Goal: Task Accomplishment & Management: Use online tool/utility

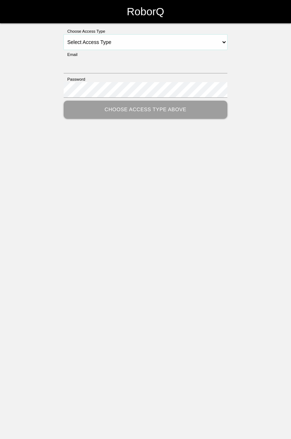
click at [219, 46] on select "Select Access Type Admin Customer Supervisor Worker" at bounding box center [146, 42] width 164 height 15
select select "Worker"
click at [64, 35] on select "Select Access Type Admin Customer Supervisor Worker" at bounding box center [146, 42] width 164 height 15
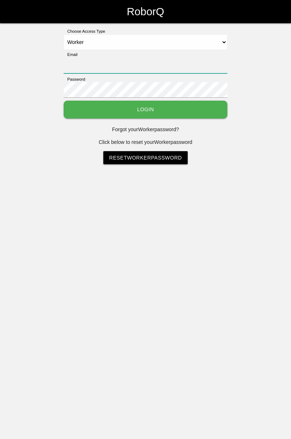
click at [140, 63] on input "Email" at bounding box center [146, 66] width 164 height 16
type input "[PERSON_NAME][EMAIL_ADDRESS][DOMAIN_NAME]"
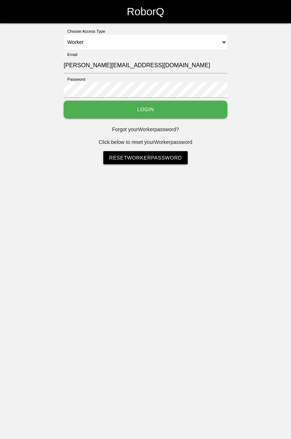
click at [64, 101] on button "Login" at bounding box center [146, 110] width 164 height 18
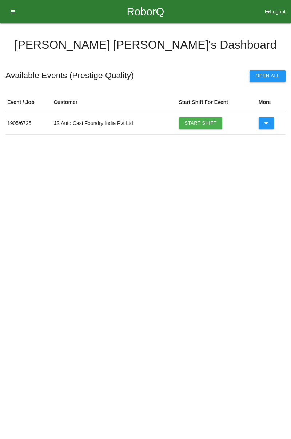
click at [206, 121] on link "Start Shift" at bounding box center [201, 123] width 44 height 12
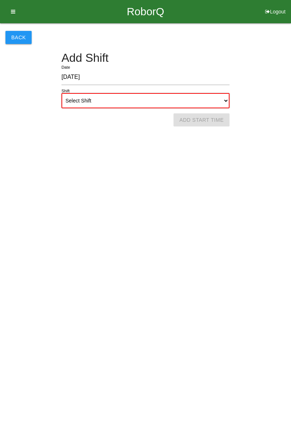
click at [226, 102] on select "Select Shift 1st Shift 2nd Shift 3rd Shift 4th Shift" at bounding box center [145, 100] width 168 height 15
select select "1"
click at [61, 93] on select "Select Shift 1st Shift 2nd Shift 3rd Shift 4th Shift" at bounding box center [145, 100] width 168 height 15
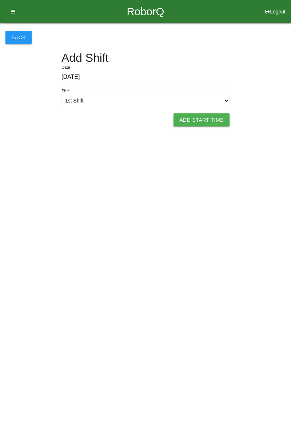
click at [207, 117] on button "Add Start Time" at bounding box center [201, 119] width 56 height 13
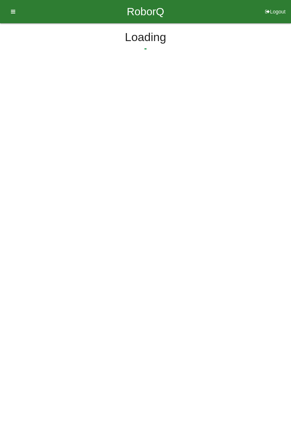
select select "8"
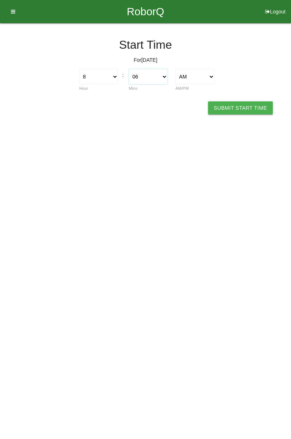
click at [162, 77] on select "00 01 02 03 04 05 06 07 08 09 10 11 12 13 14 15 16 17 18 19 20 21 22 23 24 25 2…" at bounding box center [148, 76] width 39 height 15
select select "0"
click at [129, 69] on select "00 01 02 03 04 05 06 07 08 09 10 11 12 13 14 15 16 17 18 19 20 21 22 23 24 25 2…" at bounding box center [148, 76] width 39 height 15
click at [111, 74] on select "1 2 3 4 5 6 7 8 9 10 11 12" at bounding box center [98, 76] width 39 height 15
select select "7"
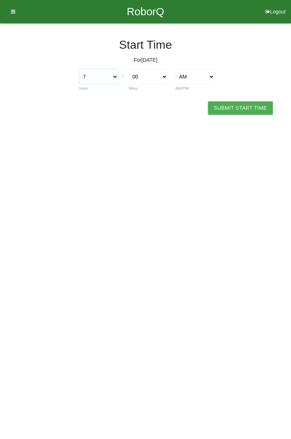
click at [79, 69] on select "1 2 3 4 5 6 7 8 9 10 11 12" at bounding box center [98, 76] width 39 height 15
click at [244, 108] on button "Submit Start Time" at bounding box center [240, 107] width 65 height 13
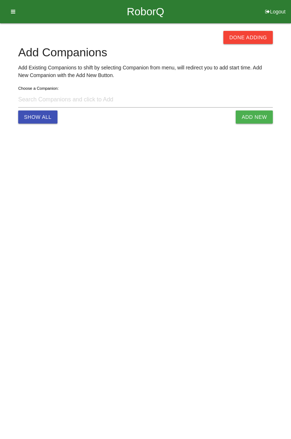
click at [246, 38] on button "Done Adding" at bounding box center [247, 37] width 49 height 13
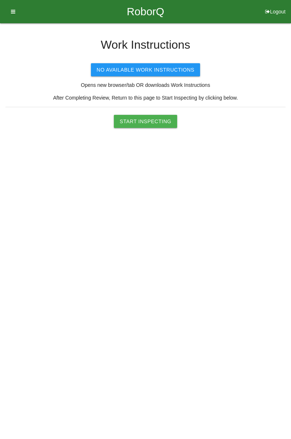
click at [150, 123] on button "Start Inspecting" at bounding box center [145, 121] width 63 height 13
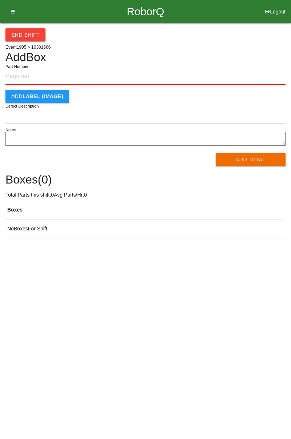
click at [37, 74] on input "Part Number" at bounding box center [145, 77] width 280 height 16
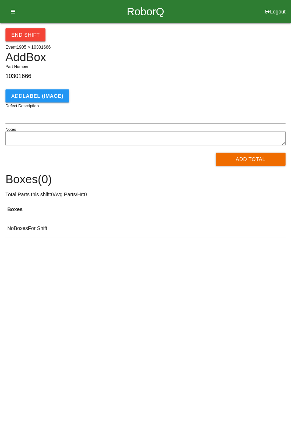
type input "10301666"
click at [251, 159] on button "Add Total" at bounding box center [251, 159] width 70 height 13
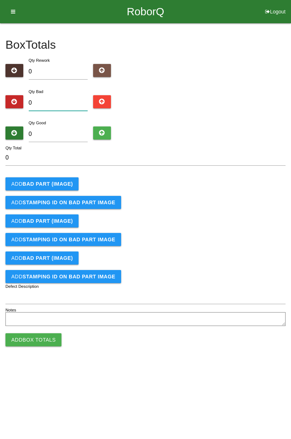
click at [59, 96] on input "0" at bounding box center [58, 103] width 59 height 16
type input "7"
click at [65, 131] on input "0" at bounding box center [58, 134] width 59 height 16
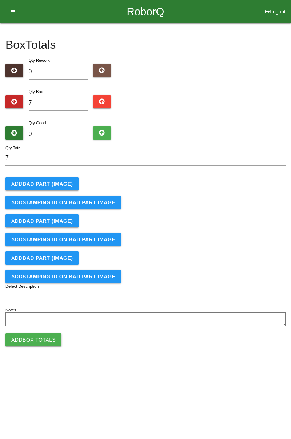
type input "7"
type input "14"
type input "77"
type input "84"
type input "77"
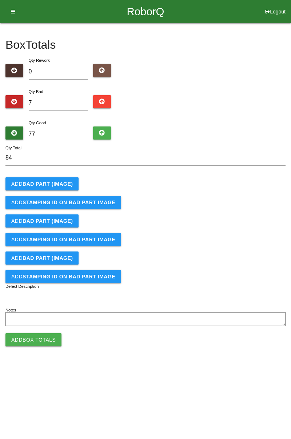
click at [62, 185] on b "BAD PART (IMAGE)" at bounding box center [48, 184] width 50 height 6
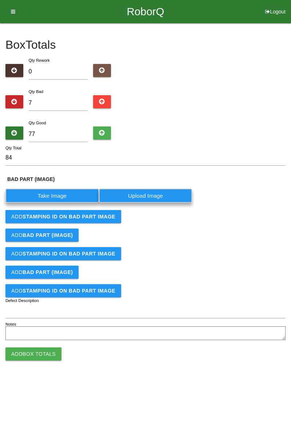
click at [69, 195] on label "Take Image" at bounding box center [51, 196] width 93 height 14
click at [0, 0] on \(IMAGE\) "Take Image" at bounding box center [0, 0] width 0 height 0
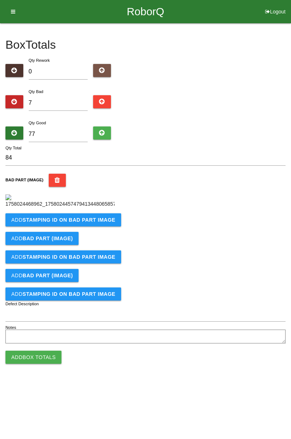
scroll to position [41, 0]
click at [95, 226] on button "Add STAMPING ID on BAD PART Image" at bounding box center [63, 219] width 116 height 13
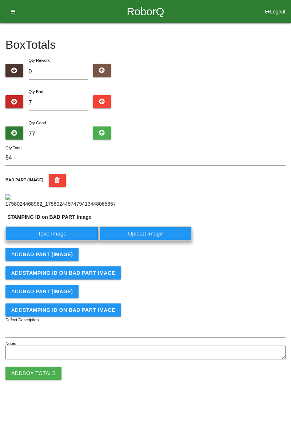
click at [64, 241] on label "Take Image" at bounding box center [51, 233] width 93 height 14
click at [0, 0] on PART "Take Image" at bounding box center [0, 0] width 0 height 0
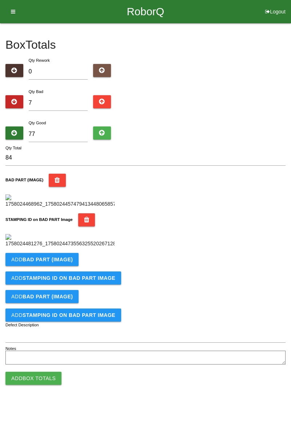
scroll to position [160, 0]
click at [62, 262] on b "BAD PART (IMAGE)" at bounding box center [48, 260] width 50 height 6
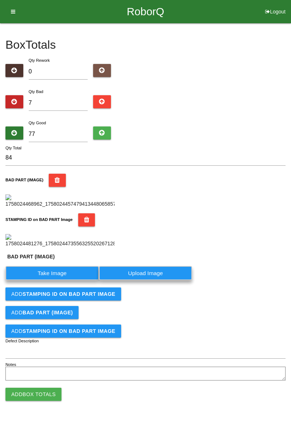
click at [58, 280] on label "Take Image" at bounding box center [51, 273] width 93 height 14
click at [0, 0] on \(IMAGE\) "Take Image" at bounding box center [0, 0] width 0 height 0
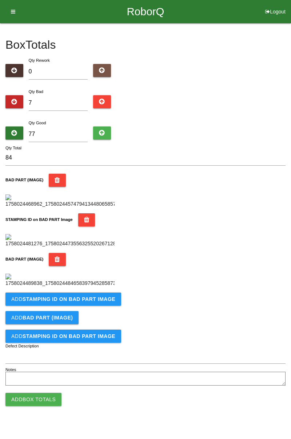
scroll to position [279, 0]
click at [103, 302] on b "STAMPING ID on BAD PART Image" at bounding box center [69, 299] width 93 height 6
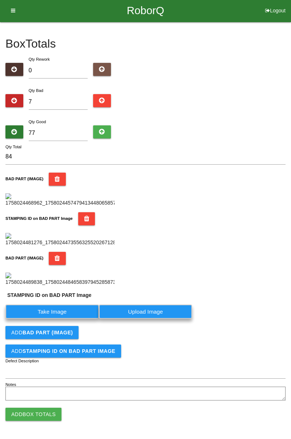
click at [80, 319] on label "Take Image" at bounding box center [51, 312] width 93 height 14
click at [0, 0] on PART "Take Image" at bounding box center [0, 0] width 0 height 0
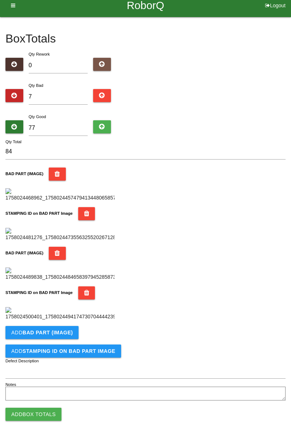
scroll to position [398, 0]
click at [75, 333] on button "Add BAD PART (IMAGE)" at bounding box center [41, 332] width 73 height 13
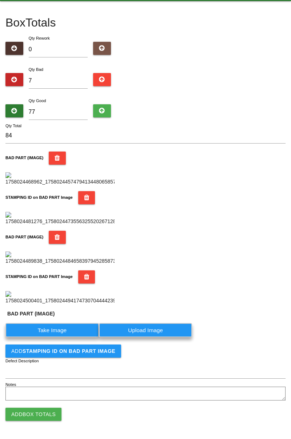
click at [60, 337] on label "Take Image" at bounding box center [51, 330] width 93 height 14
click at [0, 0] on \(IMAGE\) "Take Image" at bounding box center [0, 0] width 0 height 0
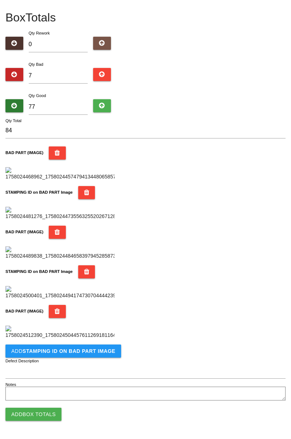
scroll to position [518, 0]
click at [96, 355] on button "Add STAMPING ID on BAD PART Image" at bounding box center [63, 351] width 116 height 13
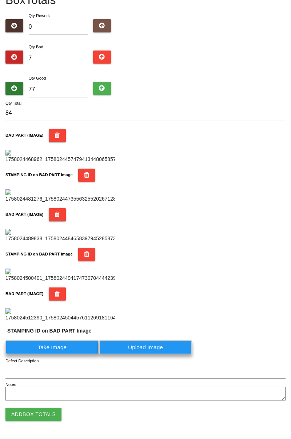
click at [69, 354] on label "Take Image" at bounding box center [51, 347] width 93 height 14
click at [0, 0] on PART "Take Image" at bounding box center [0, 0] width 0 height 0
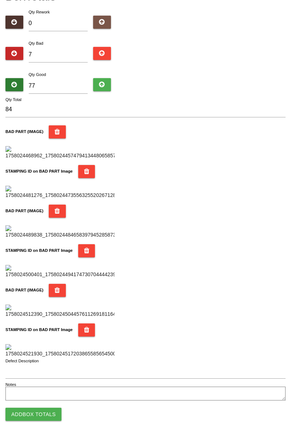
scroll to position [637, 0]
click at [50, 414] on button "Add Box Totals" at bounding box center [33, 414] width 56 height 13
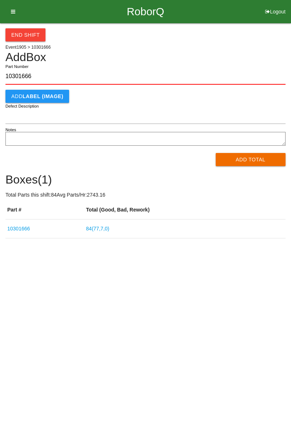
type input "10301666"
click at [259, 158] on button "Add Total" at bounding box center [251, 159] width 70 height 13
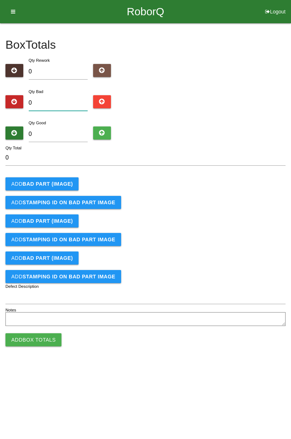
click at [68, 100] on input "0" at bounding box center [58, 103] width 59 height 16
type input "6"
click at [56, 184] on b "BAD PART (IMAGE)" at bounding box center [48, 184] width 50 height 6
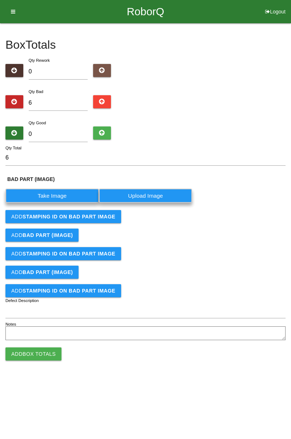
click at [63, 193] on label "Take Image" at bounding box center [51, 196] width 93 height 14
click at [0, 0] on \(IMAGE\) "Take Image" at bounding box center [0, 0] width 0 height 0
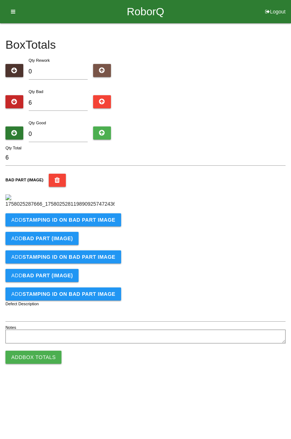
scroll to position [41, 0]
click at [95, 223] on b "STAMPING ID on BAD PART Image" at bounding box center [69, 220] width 93 height 6
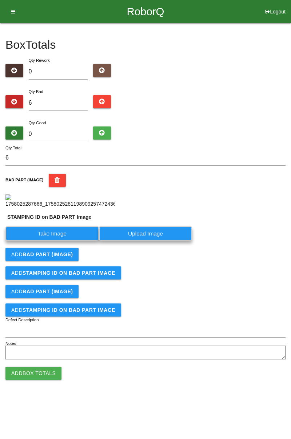
click at [60, 241] on label "Take Image" at bounding box center [51, 233] width 93 height 14
click at [0, 0] on PART "Take Image" at bounding box center [0, 0] width 0 height 0
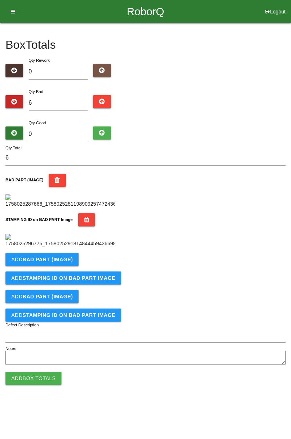
scroll to position [160, 0]
click at [68, 266] on button "Add BAD PART (IMAGE)" at bounding box center [41, 259] width 73 height 13
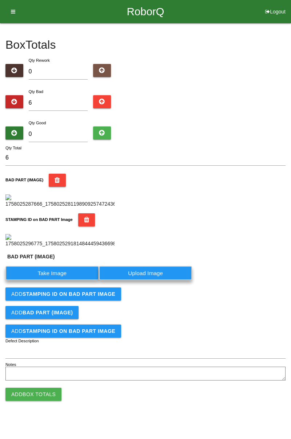
click at [59, 280] on label "Take Image" at bounding box center [51, 273] width 93 height 14
click at [0, 0] on \(IMAGE\) "Take Image" at bounding box center [0, 0] width 0 height 0
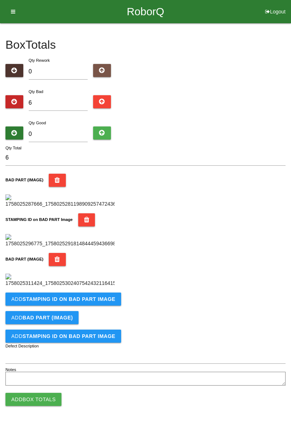
scroll to position [279, 0]
click at [105, 302] on b "STAMPING ID on BAD PART Image" at bounding box center [69, 299] width 93 height 6
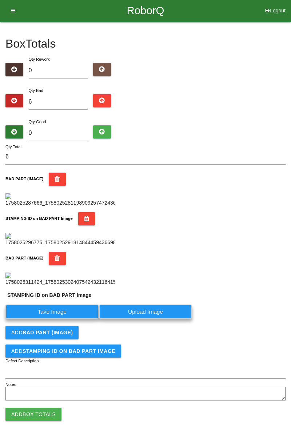
click at [68, 319] on label "Take Image" at bounding box center [51, 312] width 93 height 14
click at [0, 0] on PART "Take Image" at bounding box center [0, 0] width 0 height 0
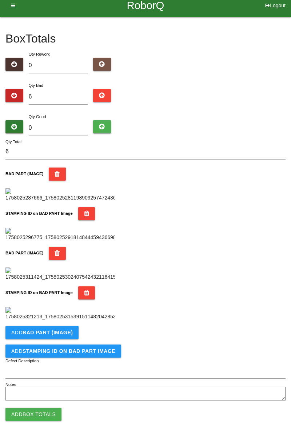
scroll to position [398, 0]
click at [74, 330] on button "Add BAD PART (IMAGE)" at bounding box center [41, 332] width 73 height 13
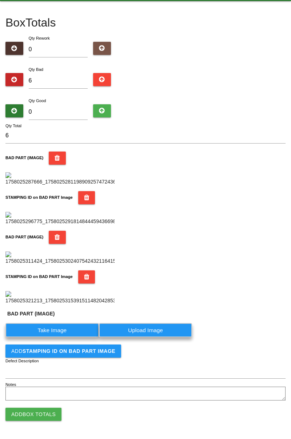
click at [63, 337] on label "Take Image" at bounding box center [51, 330] width 93 height 14
click at [0, 0] on \(IMAGE\) "Take Image" at bounding box center [0, 0] width 0 height 0
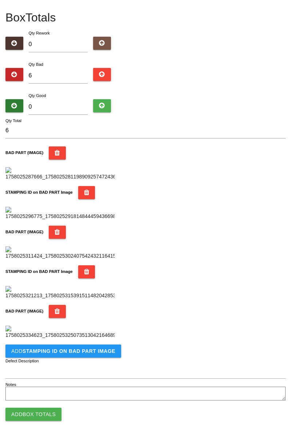
scroll to position [518, 0]
click at [90, 357] on button "Add STAMPING ID on BAD PART Image" at bounding box center [63, 351] width 116 height 13
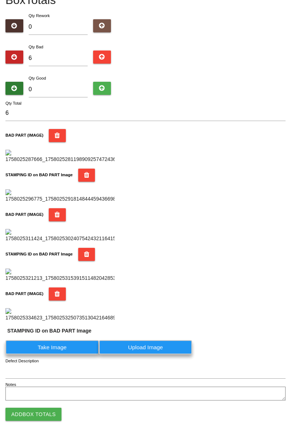
click at [73, 354] on label "Take Image" at bounding box center [51, 347] width 93 height 14
click at [0, 0] on PART "Take Image" at bounding box center [0, 0] width 0 height 0
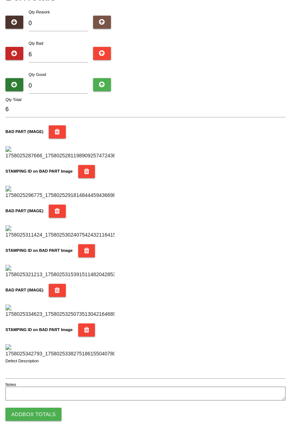
scroll to position [0, 0]
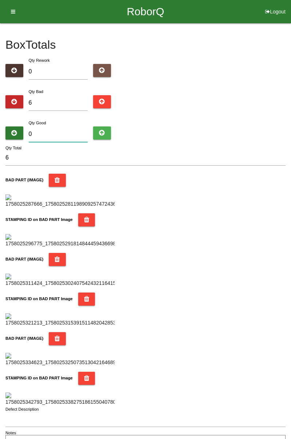
click at [68, 132] on input "0" at bounding box center [58, 134] width 59 height 16
type input "7"
type input "13"
type input "78"
type input "84"
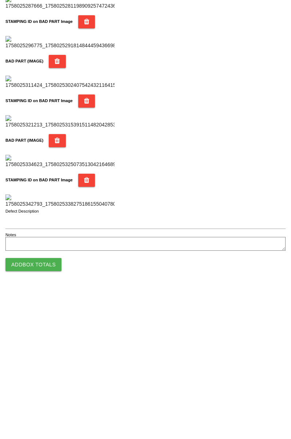
scroll to position [637, 0]
type input "78"
click at [48, 419] on button "Add Box Totals" at bounding box center [33, 414] width 56 height 13
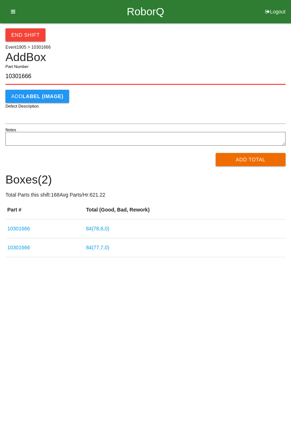
type input "10301666"
click at [238, 165] on button "Add Total" at bounding box center [251, 159] width 70 height 13
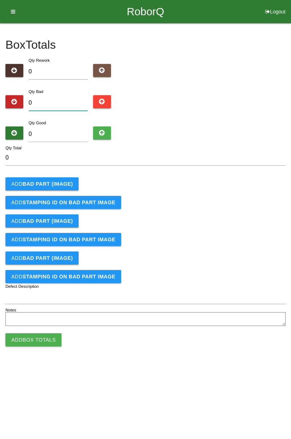
click at [59, 96] on input "0" at bounding box center [58, 103] width 59 height 16
type input "7"
click at [59, 182] on b "BAD PART (IMAGE)" at bounding box center [48, 184] width 50 height 6
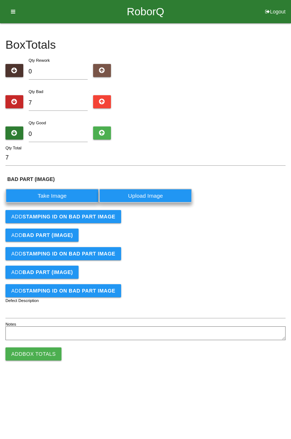
click at [60, 196] on label "Take Image" at bounding box center [51, 196] width 93 height 14
click at [0, 0] on \(IMAGE\) "Take Image" at bounding box center [0, 0] width 0 height 0
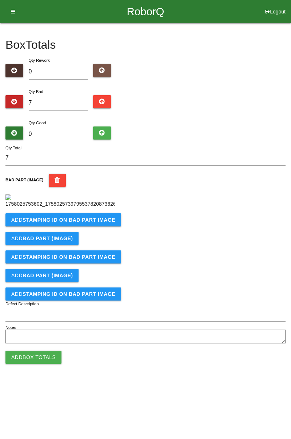
scroll to position [41, 0]
click at [93, 226] on button "Add STAMPING ID on BAD PART Image" at bounding box center [63, 219] width 116 height 13
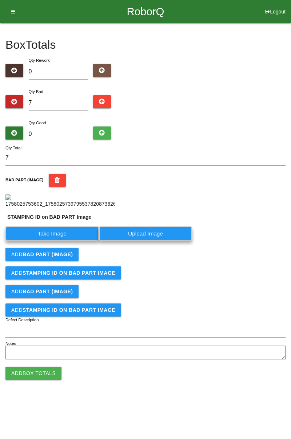
click at [77, 241] on label "Take Image" at bounding box center [51, 233] width 93 height 14
click at [0, 0] on PART "Take Image" at bounding box center [0, 0] width 0 height 0
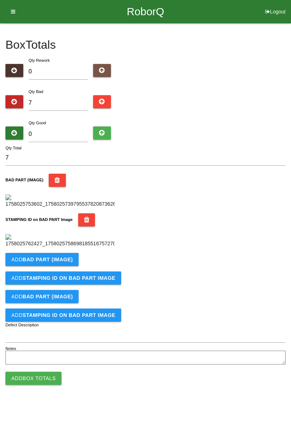
scroll to position [160, 0]
click at [73, 266] on button "Add BAD PART (IMAGE)" at bounding box center [41, 259] width 73 height 13
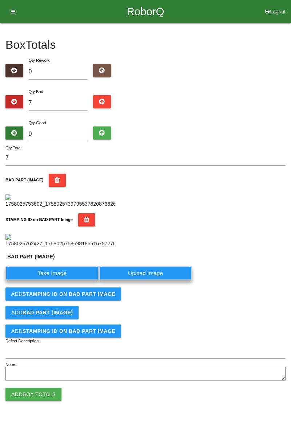
click at [63, 280] on label "Take Image" at bounding box center [51, 273] width 93 height 14
click at [0, 0] on \(IMAGE\) "Take Image" at bounding box center [0, 0] width 0 height 0
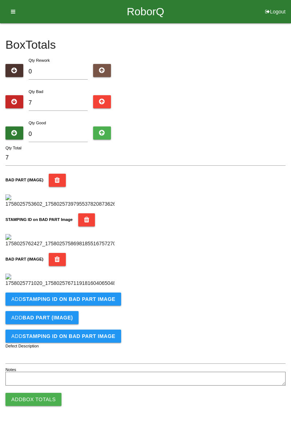
scroll to position [279, 0]
click at [97, 302] on b "STAMPING ID on BAD PART Image" at bounding box center [69, 299] width 93 height 6
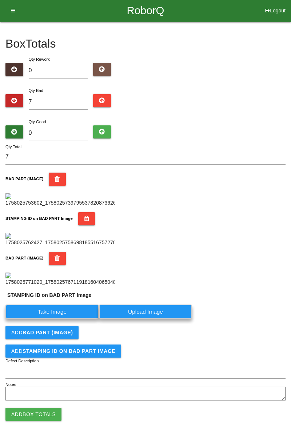
click at [60, 319] on label "Take Image" at bounding box center [51, 312] width 93 height 14
click at [0, 0] on PART "Take Image" at bounding box center [0, 0] width 0 height 0
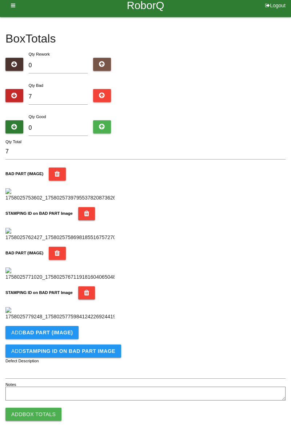
scroll to position [398, 0]
click at [67, 327] on button "Add BAD PART (IMAGE)" at bounding box center [41, 332] width 73 height 13
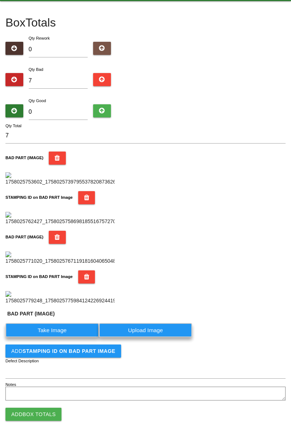
click at [65, 337] on label "Take Image" at bounding box center [51, 330] width 93 height 14
click at [0, 0] on \(IMAGE\) "Take Image" at bounding box center [0, 0] width 0 height 0
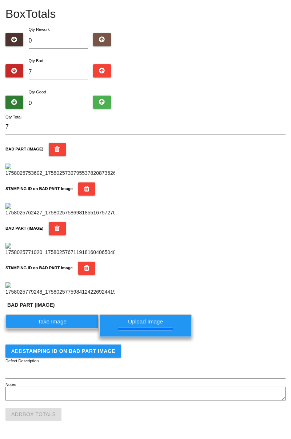
click at [86, 358] on button "Add STAMPING ID on BAD PART Image" at bounding box center [63, 351] width 116 height 13
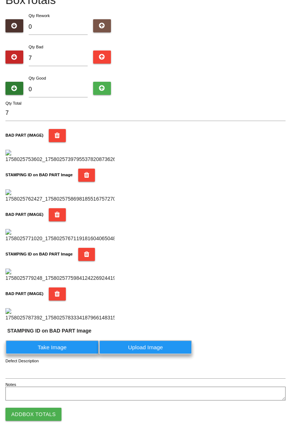
scroll to position [535, 0]
click at [72, 347] on label "Take Image" at bounding box center [51, 347] width 93 height 14
click at [0, 0] on PART "Take Image" at bounding box center [0, 0] width 0 height 0
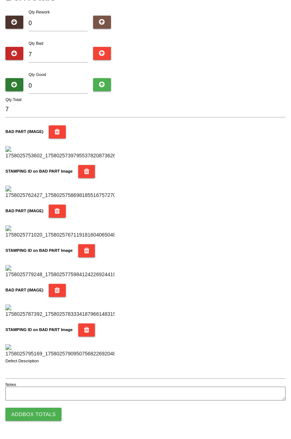
scroll to position [0, 0]
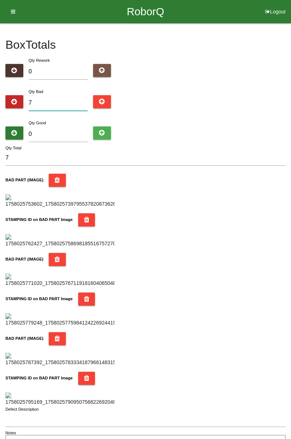
click at [67, 100] on input "7" at bounding box center [58, 103] width 59 height 16
click at [65, 122] on div "Qty Good 0" at bounding box center [58, 132] width 70 height 26
click at [57, 105] on input "7" at bounding box center [58, 103] width 59 height 16
type input "78"
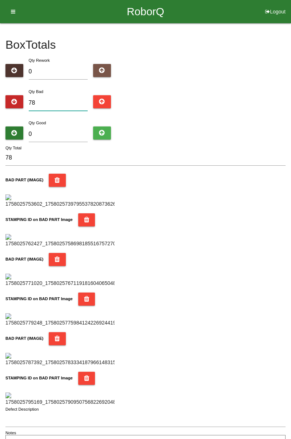
type input "7"
type input "0"
type input "8"
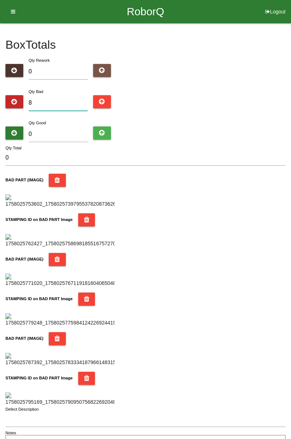
type input "8"
click at [68, 131] on input "0" at bounding box center [58, 134] width 59 height 16
type input "7"
type input "15"
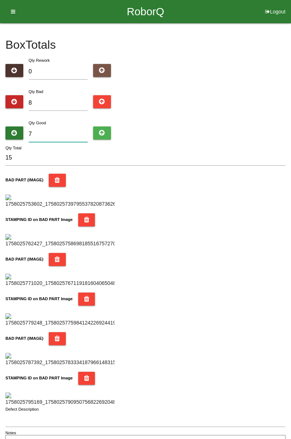
type input "78"
type input "86"
type input "7"
type input "15"
type input "74"
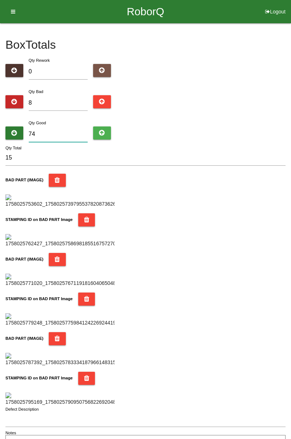
type input "82"
type input "7"
type input "15"
type input "76"
type input "84"
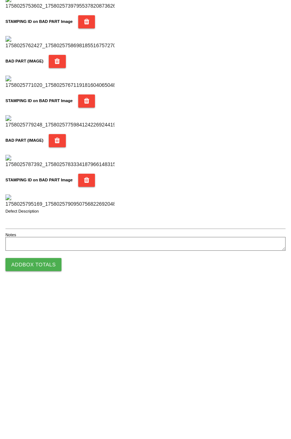
type input "76"
click at [45, 418] on button "Add Box Totals" at bounding box center [33, 414] width 56 height 13
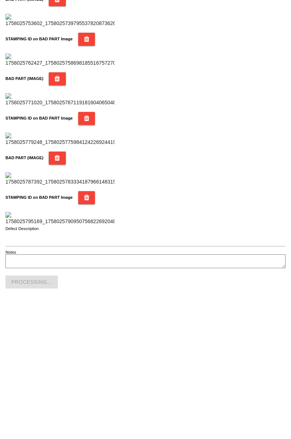
scroll to position [637, 0]
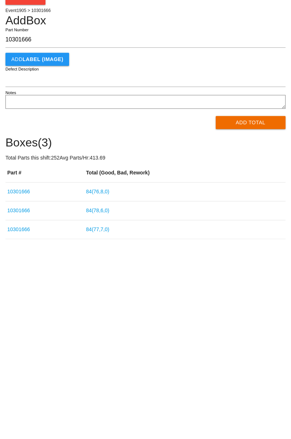
type input "10301666"
click at [256, 157] on button "Add Total" at bounding box center [251, 159] width 70 height 13
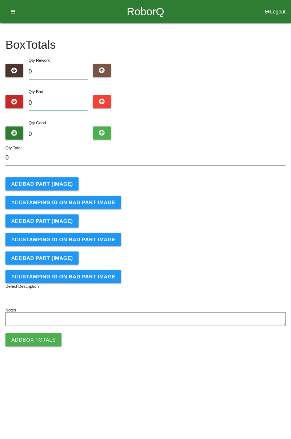
click at [62, 101] on input "0" at bounding box center [58, 103] width 59 height 16
type input "9"
click at [57, 132] on input "0" at bounding box center [58, 134] width 59 height 16
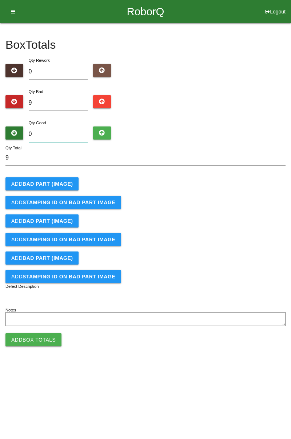
type input "7"
type input "16"
type input "71"
type input "80"
type input "7"
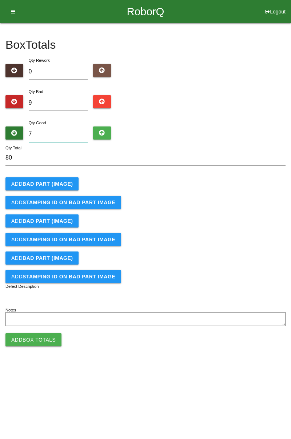
type input "16"
type input "74"
type input "83"
type input "7"
type input "16"
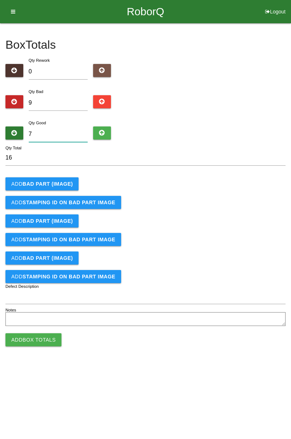
type input "75"
type input "84"
type input "75"
click at [67, 178] on button "Add BAD PART (IMAGE)" at bounding box center [41, 183] width 73 height 13
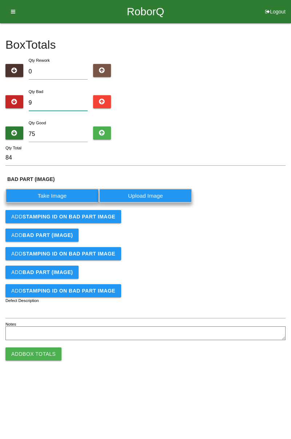
click at [71, 100] on input "9" at bounding box center [58, 103] width 59 height 16
click at [68, 201] on label "Take Image" at bounding box center [51, 196] width 93 height 14
click at [0, 0] on \(IMAGE\) "Take Image" at bounding box center [0, 0] width 0 height 0
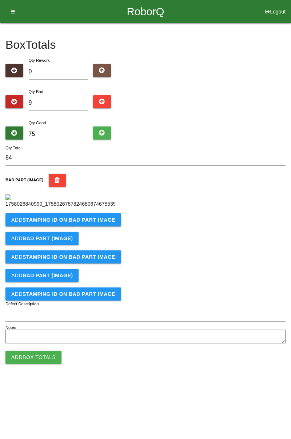
scroll to position [41, 0]
click at [96, 226] on button "Add STAMPING ID on BAD PART Image" at bounding box center [63, 219] width 116 height 13
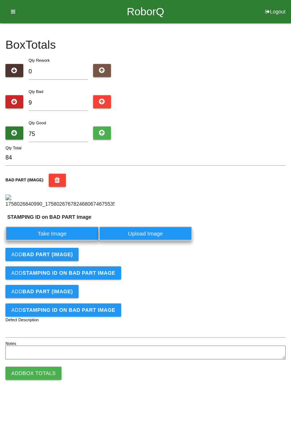
click at [71, 241] on label "Take Image" at bounding box center [51, 233] width 93 height 14
click at [0, 0] on PART "Take Image" at bounding box center [0, 0] width 0 height 0
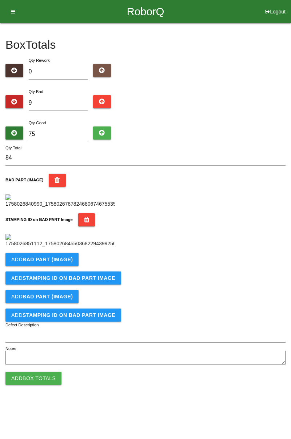
click at [65, 248] on div "STAMPING ID on BAD PART Image" at bounding box center [145, 230] width 280 height 34
click at [59, 262] on b "BAD PART (IMAGE)" at bounding box center [48, 260] width 50 height 6
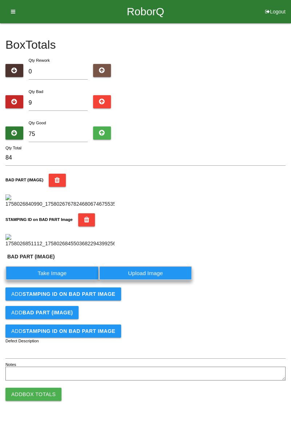
click at [60, 280] on label "Take Image" at bounding box center [51, 273] width 93 height 14
click at [0, 0] on \(IMAGE\) "Take Image" at bounding box center [0, 0] width 0 height 0
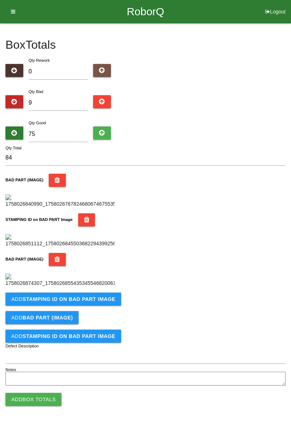
scroll to position [279, 0]
click at [97, 306] on button "Add STAMPING ID on BAD PART Image" at bounding box center [63, 299] width 116 height 13
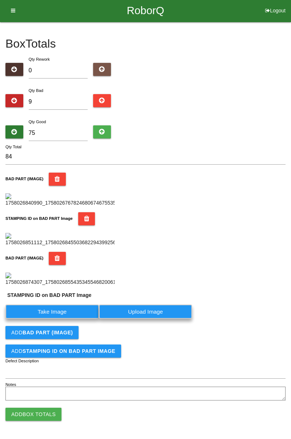
click at [67, 319] on label "Take Image" at bounding box center [51, 312] width 93 height 14
click at [0, 0] on PART "Take Image" at bounding box center [0, 0] width 0 height 0
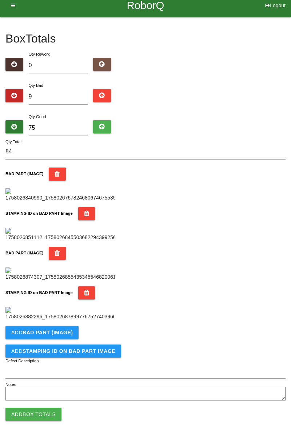
scroll to position [398, 0]
click at [70, 337] on button "Add BAD PART (IMAGE)" at bounding box center [41, 332] width 73 height 13
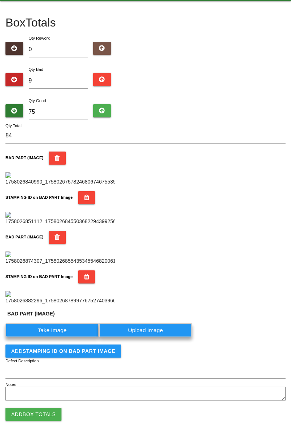
click at [63, 337] on label "Take Image" at bounding box center [51, 330] width 93 height 14
click at [0, 0] on \(IMAGE\) "Take Image" at bounding box center [0, 0] width 0 height 0
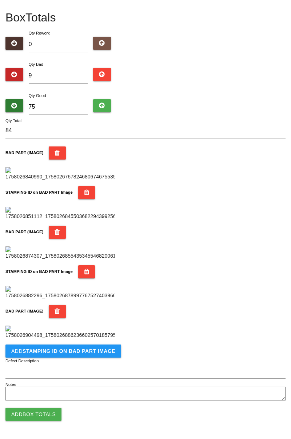
scroll to position [518, 0]
click at [96, 356] on button "Add STAMPING ID on BAD PART Image" at bounding box center [63, 351] width 116 height 13
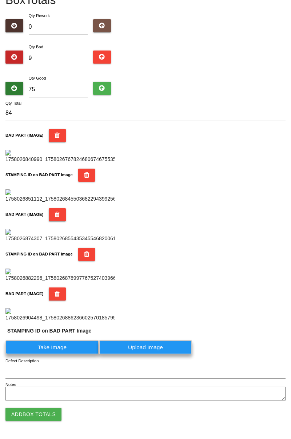
click at [81, 354] on label "Take Image" at bounding box center [51, 347] width 93 height 14
click at [0, 0] on PART "Take Image" at bounding box center [0, 0] width 0 height 0
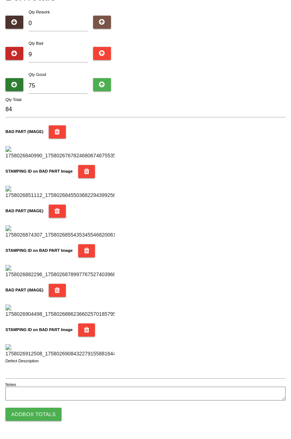
scroll to position [0, 0]
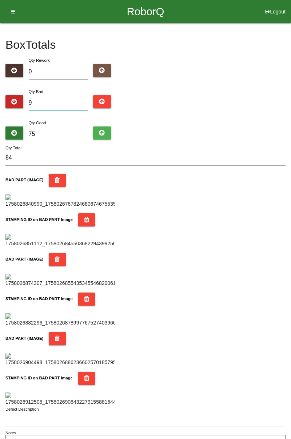
click at [65, 102] on input "9" at bounding box center [58, 103] width 59 height 16
type input "0"
type input "75"
type input "8"
type input "83"
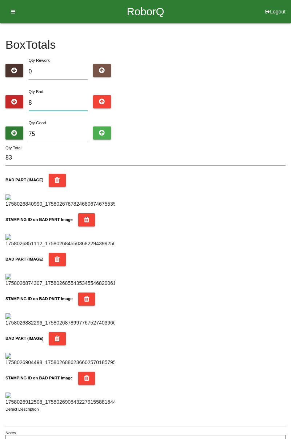
type input "8"
click at [64, 135] on input "75" at bounding box center [58, 134] width 59 height 16
type input "7"
type input "15"
type input "76"
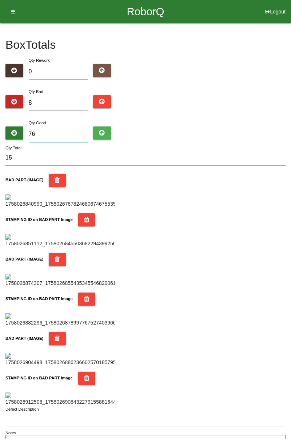
type input "84"
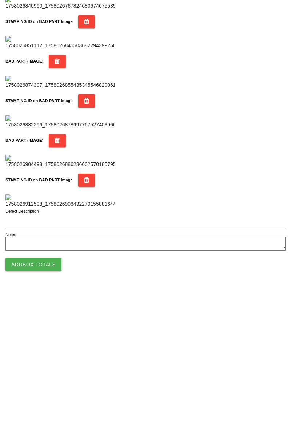
type input "76"
click at [48, 414] on button "Add Box Totals" at bounding box center [33, 414] width 56 height 13
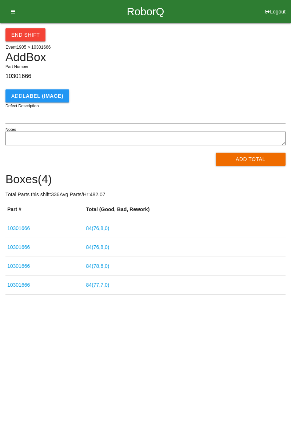
type input "10301666"
click at [259, 157] on button "Add Total" at bounding box center [251, 159] width 70 height 13
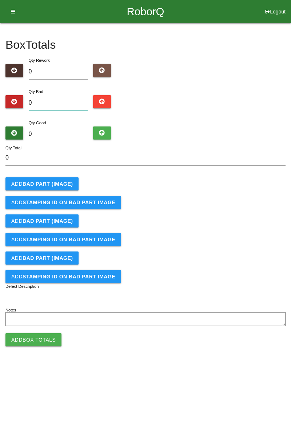
click at [62, 97] on input "0" at bounding box center [58, 103] width 59 height 16
click at [61, 184] on b "BAD PART (IMAGE)" at bounding box center [48, 184] width 50 height 6
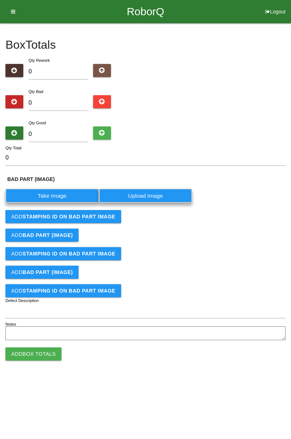
click at [68, 194] on label "Take Image" at bounding box center [51, 196] width 93 height 14
click at [0, 0] on \(IMAGE\) "Take Image" at bounding box center [0, 0] width 0 height 0
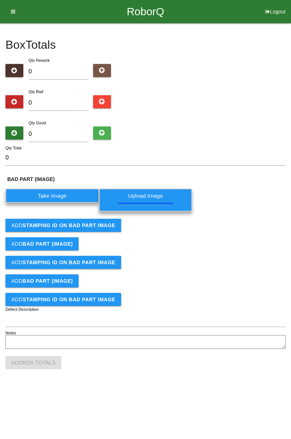
click at [91, 226] on b "STAMPING ID on BAD PART Image" at bounding box center [69, 225] width 93 height 6
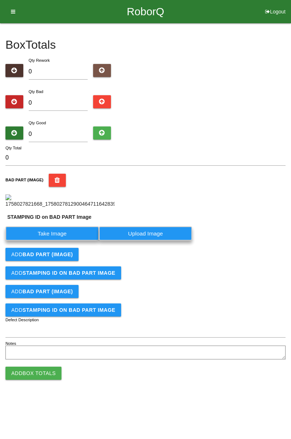
click at [76, 234] on label "Take Image" at bounding box center [51, 233] width 93 height 14
click at [0, 0] on PART "Take Image" at bounding box center [0, 0] width 0 height 0
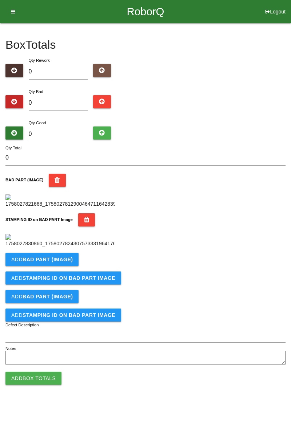
scroll to position [57, 0]
click at [84, 226] on icon "button" at bounding box center [86, 219] width 5 height 13
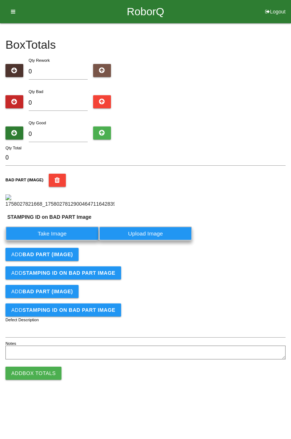
click at [69, 241] on label "Take Image" at bounding box center [51, 233] width 93 height 14
click at [0, 0] on PART "Take Image" at bounding box center [0, 0] width 0 height 0
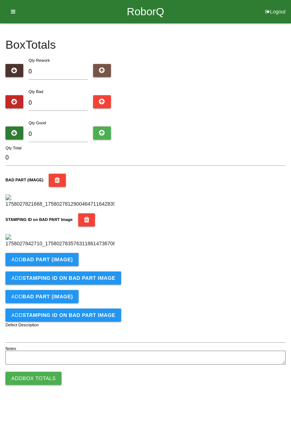
scroll to position [160, 0]
click at [70, 266] on button "Add BAD PART (IMAGE)" at bounding box center [41, 259] width 73 height 13
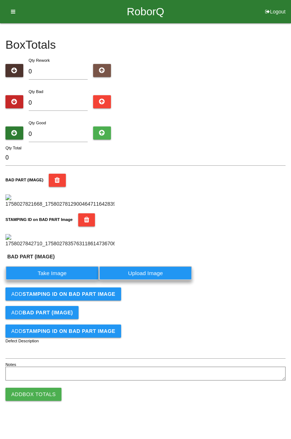
click at [61, 280] on label "Take Image" at bounding box center [51, 273] width 93 height 14
click at [0, 0] on \(IMAGE\) "Take Image" at bounding box center [0, 0] width 0 height 0
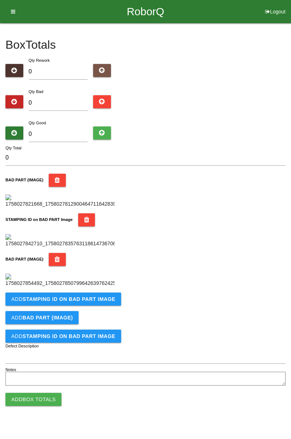
scroll to position [279, 0]
click at [93, 302] on b "STAMPING ID on BAD PART Image" at bounding box center [69, 299] width 93 height 6
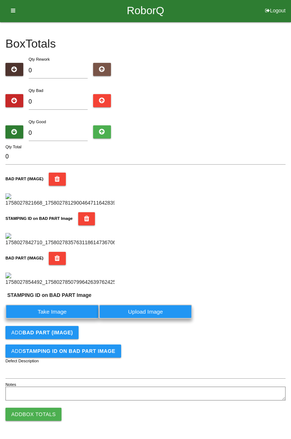
click at [71, 319] on label "Take Image" at bounding box center [51, 312] width 93 height 14
click at [0, 0] on PART "Take Image" at bounding box center [0, 0] width 0 height 0
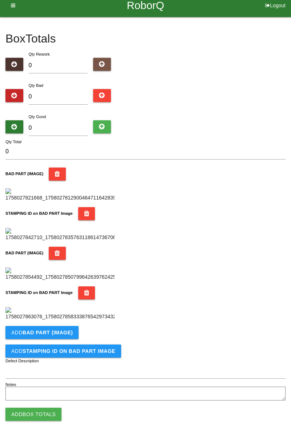
scroll to position [398, 0]
click at [59, 337] on button "Add BAD PART (IMAGE)" at bounding box center [41, 332] width 73 height 13
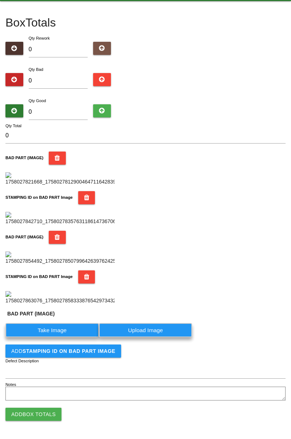
click at [64, 337] on label "Take Image" at bounding box center [51, 330] width 93 height 14
click at [0, 0] on \(IMAGE\) "Take Image" at bounding box center [0, 0] width 0 height 0
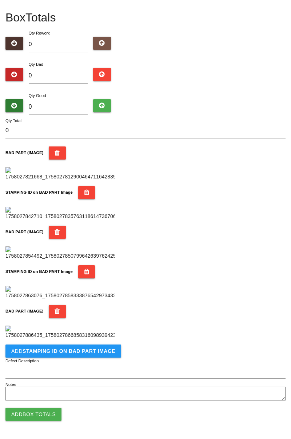
scroll to position [518, 0]
click at [96, 356] on button "Add STAMPING ID on BAD PART Image" at bounding box center [63, 351] width 116 height 13
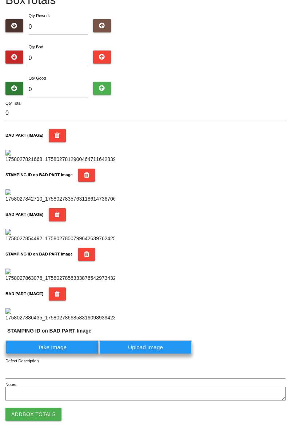
click at [72, 354] on label "Take Image" at bounding box center [51, 347] width 93 height 14
click at [0, 0] on PART "Take Image" at bounding box center [0, 0] width 0 height 0
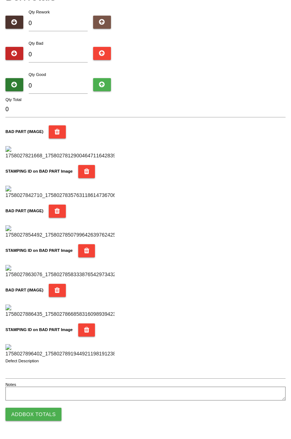
scroll to position [0, 0]
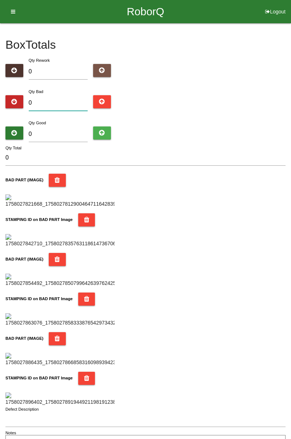
click at [55, 102] on input "0" at bounding box center [58, 103] width 59 height 16
type input "9"
click at [65, 132] on input "0" at bounding box center [58, 134] width 59 height 16
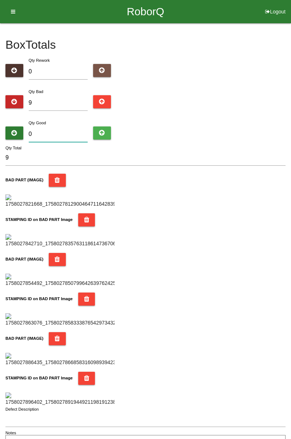
type input "7"
type input "16"
type input "75"
type input "84"
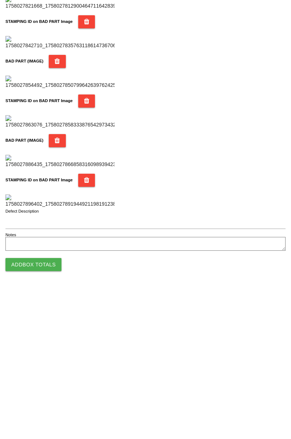
type input "75"
click at [50, 416] on button "Add Box Totals" at bounding box center [33, 414] width 56 height 13
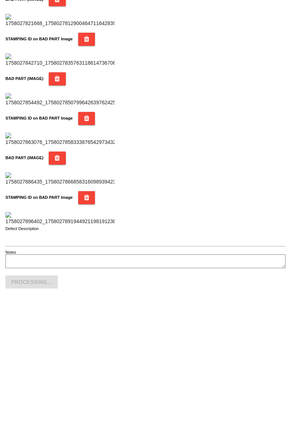
scroll to position [637, 0]
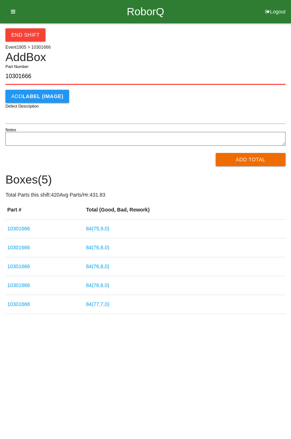
type input "10301666"
click at [249, 163] on button "Add Total" at bounding box center [251, 159] width 70 height 13
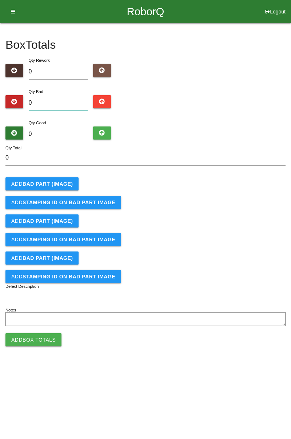
click at [47, 103] on input "0" at bounding box center [58, 103] width 59 height 16
type input "1"
type input "13"
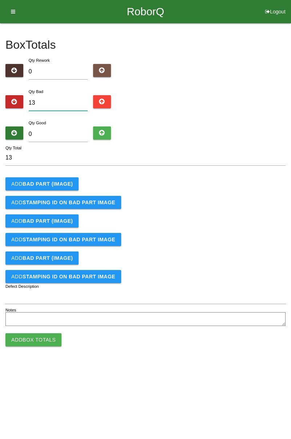
type input "1"
type input "12"
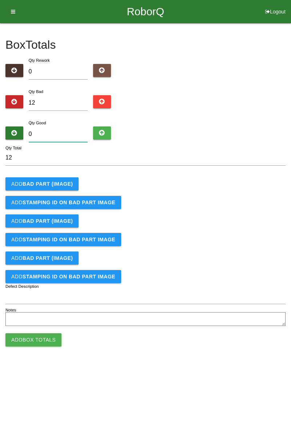
click at [57, 127] on input "0" at bounding box center [58, 134] width 59 height 16
type input "7"
type input "19"
type input "72"
type input "84"
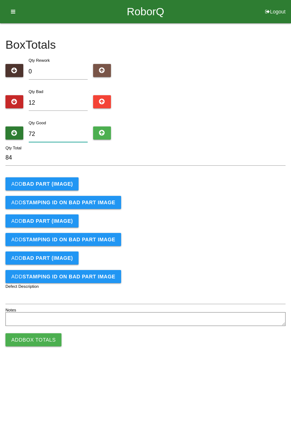
type input "72"
click at [66, 182] on b "BAD PART (IMAGE)" at bounding box center [48, 184] width 50 height 6
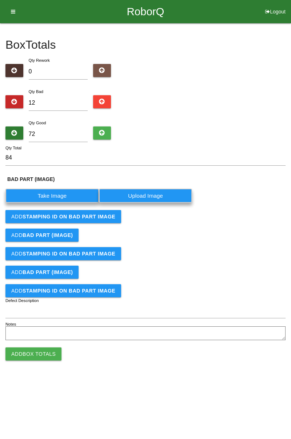
click at [62, 192] on label "Take Image" at bounding box center [51, 196] width 93 height 14
click at [0, 0] on \(IMAGE\) "Take Image" at bounding box center [0, 0] width 0 height 0
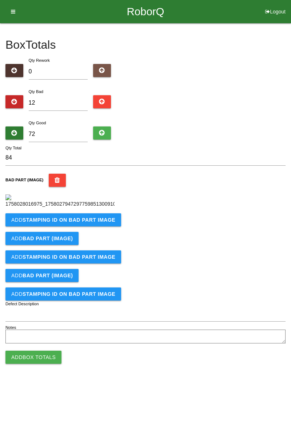
scroll to position [41, 0]
click at [89, 226] on button "Add STAMPING ID on BAD PART Image" at bounding box center [63, 219] width 116 height 13
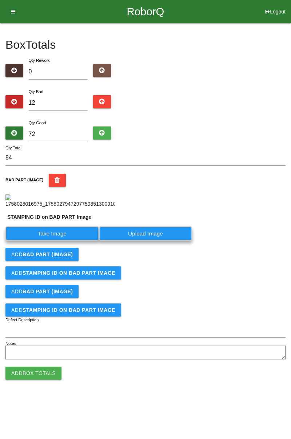
click at [64, 241] on label "Take Image" at bounding box center [51, 233] width 93 height 14
click at [0, 0] on PART "Take Image" at bounding box center [0, 0] width 0 height 0
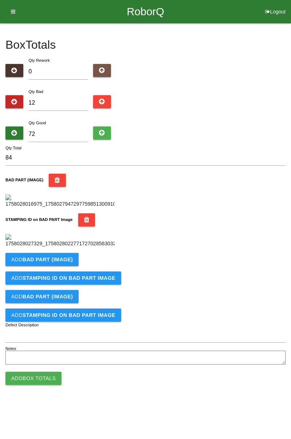
scroll to position [160, 0]
click at [68, 266] on button "Add BAD PART (IMAGE)" at bounding box center [41, 259] width 73 height 13
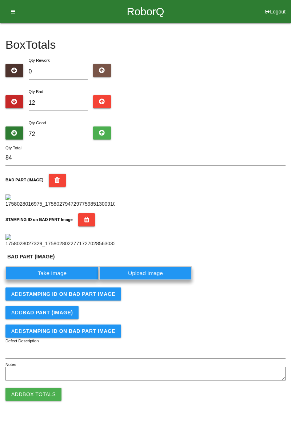
click at [65, 280] on label "Take Image" at bounding box center [51, 273] width 93 height 14
click at [0, 0] on \(IMAGE\) "Take Image" at bounding box center [0, 0] width 0 height 0
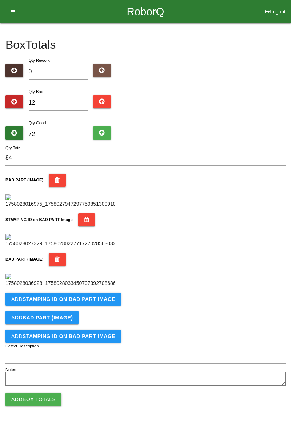
scroll to position [279, 0]
click at [101, 302] on b "STAMPING ID on BAD PART Image" at bounding box center [69, 299] width 93 height 6
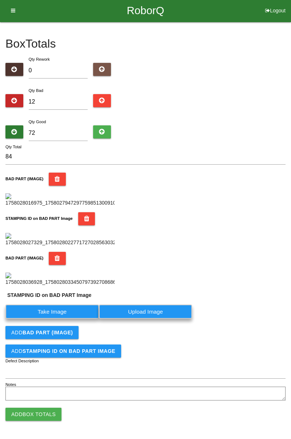
click at [78, 319] on label "Take Image" at bounding box center [51, 312] width 93 height 14
click at [0, 0] on PART "Take Image" at bounding box center [0, 0] width 0 height 0
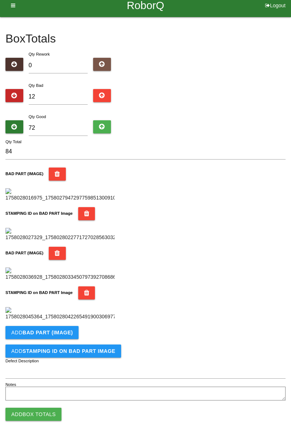
click at [66, 358] on button "Add STAMPING ID on BAD PART Image" at bounding box center [63, 351] width 116 height 13
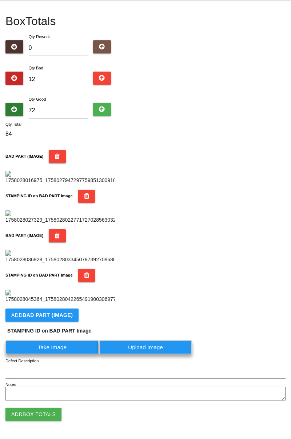
scroll to position [416, 0]
click at [52, 316] on b "BAD PART (IMAGE)" at bounding box center [48, 315] width 50 height 6
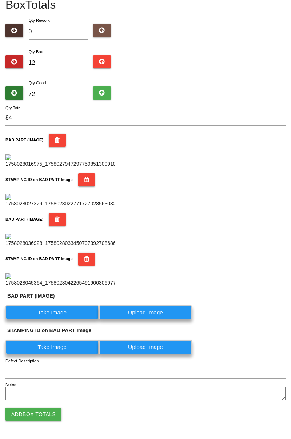
click at [61, 320] on label "Take Image" at bounding box center [51, 312] width 93 height 14
click at [0, 0] on \(IMAGE\) "Take Image" at bounding box center [0, 0] width 0 height 0
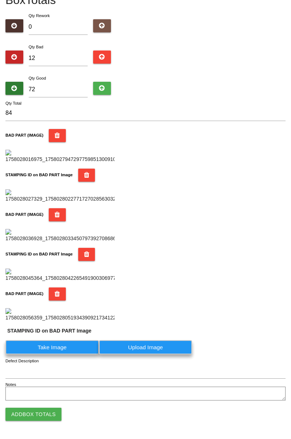
scroll to position [535, 0]
click at [73, 346] on label "Take Image" at bounding box center [51, 347] width 93 height 14
click at [0, 0] on PART "Take Image" at bounding box center [0, 0] width 0 height 0
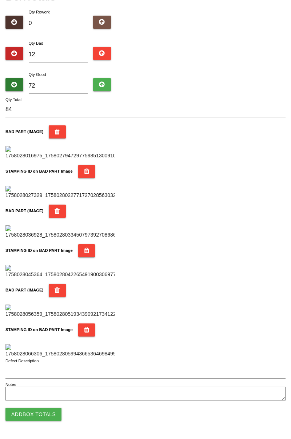
scroll to position [637, 0]
click at [44, 415] on button "Add Box Totals" at bounding box center [33, 414] width 56 height 13
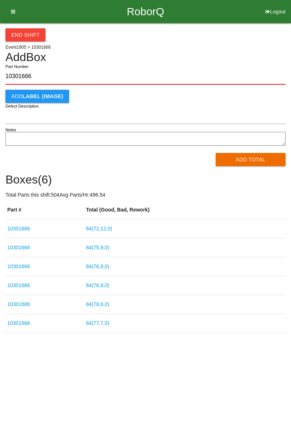
type input "10301666"
click at [259, 158] on button "Add Total" at bounding box center [251, 159] width 70 height 13
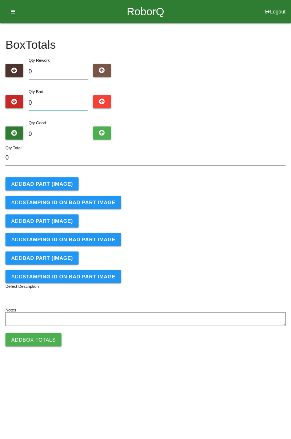
click at [63, 104] on input "0" at bounding box center [58, 103] width 59 height 16
type input "4"
click at [66, 186] on b "BAD PART (IMAGE)" at bounding box center [48, 184] width 50 height 6
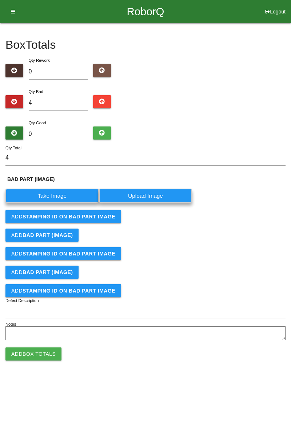
click at [61, 193] on label "Take Image" at bounding box center [51, 196] width 93 height 14
click at [0, 0] on \(IMAGE\) "Take Image" at bounding box center [0, 0] width 0 height 0
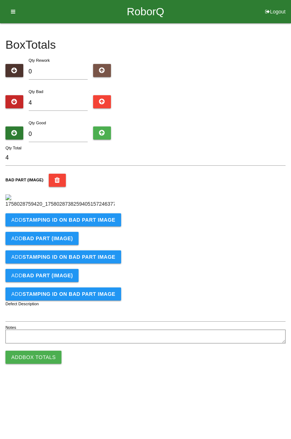
scroll to position [41, 0]
click at [92, 223] on b "STAMPING ID on BAD PART Image" at bounding box center [69, 220] width 93 height 6
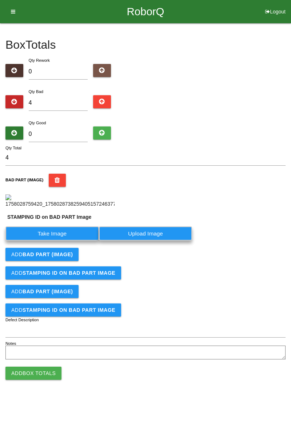
click at [68, 241] on label "Take Image" at bounding box center [51, 233] width 93 height 14
click at [0, 0] on PART "Take Image" at bounding box center [0, 0] width 0 height 0
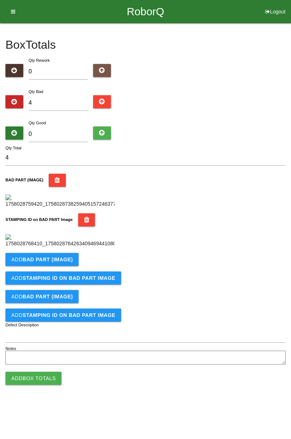
scroll to position [160, 0]
click at [74, 266] on button "Add BAD PART (IMAGE)" at bounding box center [41, 259] width 73 height 13
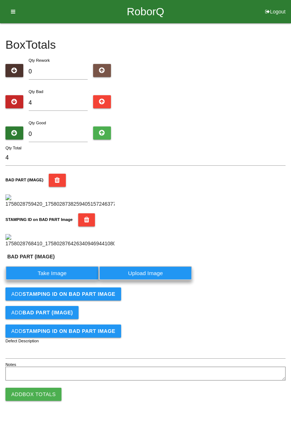
click at [64, 280] on label "Take Image" at bounding box center [51, 273] width 93 height 14
click at [0, 0] on \(IMAGE\) "Take Image" at bounding box center [0, 0] width 0 height 0
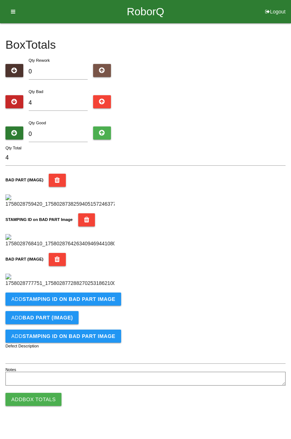
scroll to position [279, 0]
click at [106, 302] on b "STAMPING ID on BAD PART Image" at bounding box center [69, 299] width 93 height 6
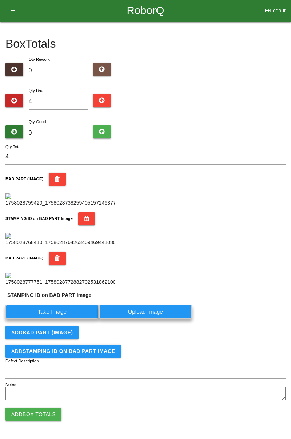
click at [77, 319] on label "Take Image" at bounding box center [51, 312] width 93 height 14
click at [0, 0] on PART "Take Image" at bounding box center [0, 0] width 0 height 0
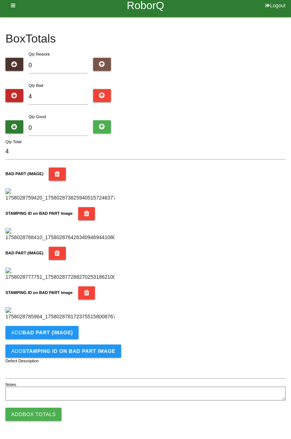
scroll to position [398, 0]
click at [71, 331] on button "Add BAD PART (IMAGE)" at bounding box center [41, 332] width 73 height 13
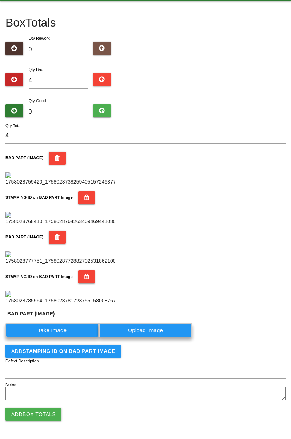
click at [64, 337] on label "Take Image" at bounding box center [51, 330] width 93 height 14
click at [0, 0] on \(IMAGE\) "Take Image" at bounding box center [0, 0] width 0 height 0
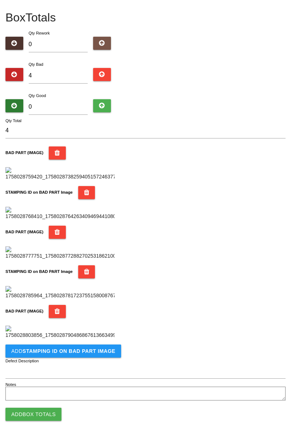
scroll to position [518, 0]
click at [84, 351] on b "STAMPING ID on BAD PART Image" at bounding box center [69, 351] width 93 height 6
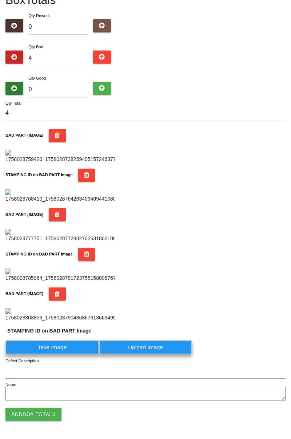
click at [58, 354] on label "Take Image" at bounding box center [51, 347] width 93 height 14
click at [0, 0] on PART "Take Image" at bounding box center [0, 0] width 0 height 0
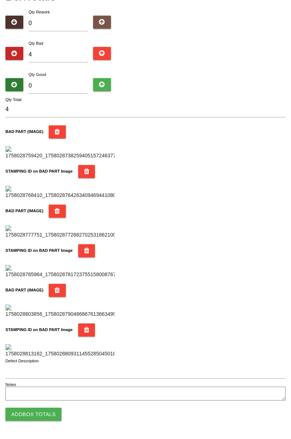
scroll to position [0, 0]
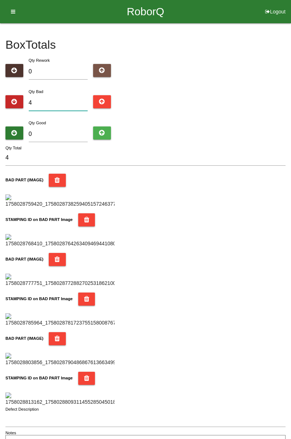
click at [65, 104] on input "4" at bounding box center [58, 103] width 59 height 16
click at [176, 172] on form "4 Qty Total BAD PART (IMAGE) STAMPING ID on BAD PART Image BAD PART (IMAGE) STA…" at bounding box center [145, 300] width 280 height 301
click at [60, 101] on input "4" at bounding box center [58, 103] width 59 height 16
type input "0"
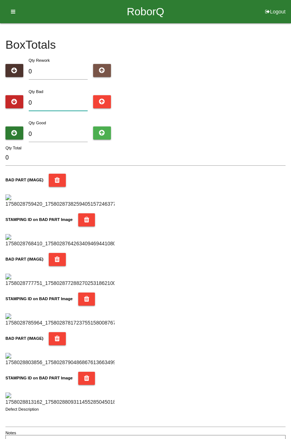
type input "1"
type input "11"
click at [55, 103] on input "11" at bounding box center [58, 103] width 59 height 16
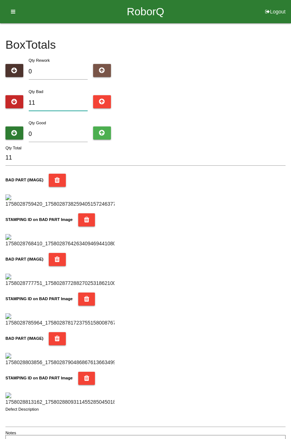
type input "1"
type input "15"
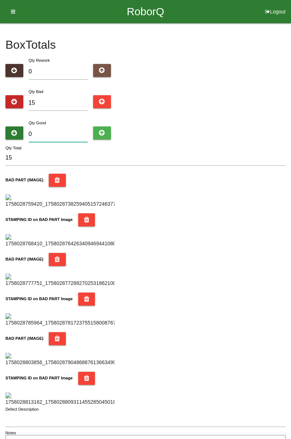
click at [60, 133] on input "0" at bounding box center [58, 134] width 59 height 16
type input "7"
type input "22"
type input "72"
type input "87"
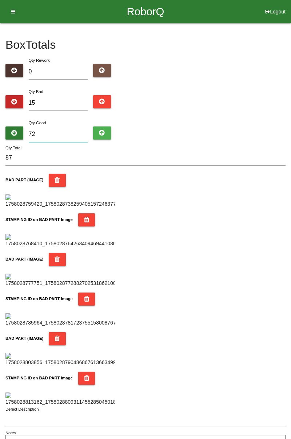
type input "7"
type input "22"
type input "0"
type input "15"
type input "6"
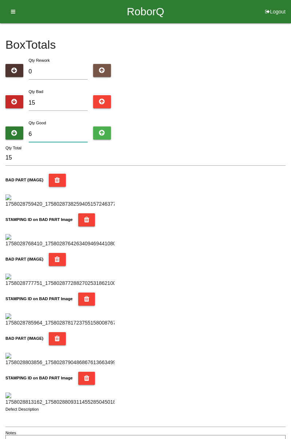
type input "21"
type input "69"
type input "84"
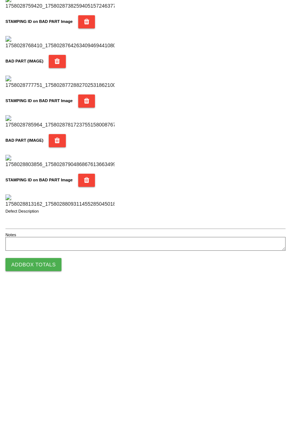
scroll to position [637, 0]
type input "69"
click at [47, 412] on button "Add Box Totals" at bounding box center [33, 414] width 56 height 13
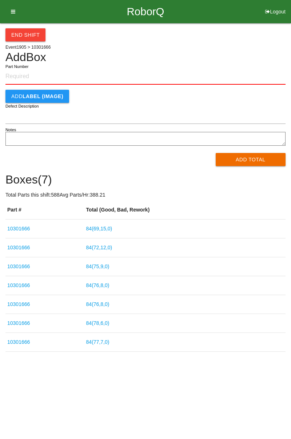
click at [217, 257] on td "84 ( 72 , 12 , 0 )" at bounding box center [184, 247] width 201 height 19
click at [32, 75] on input "Part Number" at bounding box center [145, 77] width 280 height 16
paste input "10301666"
type input "10301666"
click at [258, 157] on button "Add Total" at bounding box center [251, 159] width 70 height 13
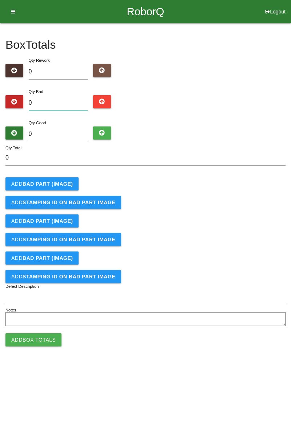
click at [58, 101] on input "0" at bounding box center [58, 103] width 59 height 16
type input "3"
click at [65, 185] on b "BAD PART (IMAGE)" at bounding box center [48, 184] width 50 height 6
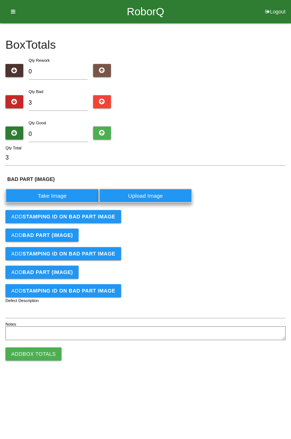
click at [64, 197] on label "Take Image" at bounding box center [51, 196] width 93 height 14
click at [0, 0] on \(IMAGE\) "Take Image" at bounding box center [0, 0] width 0 height 0
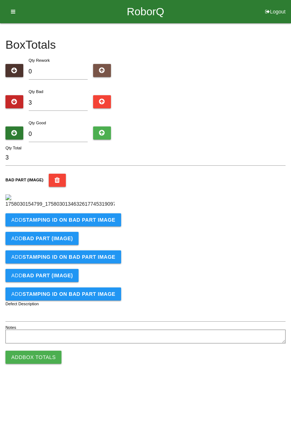
click at [105, 223] on b "STAMPING ID on BAD PART Image" at bounding box center [69, 220] width 93 height 6
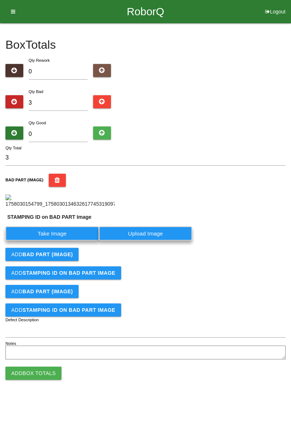
click at [69, 241] on label "Take Image" at bounding box center [51, 233] width 93 height 14
click at [0, 0] on PART "Take Image" at bounding box center [0, 0] width 0 height 0
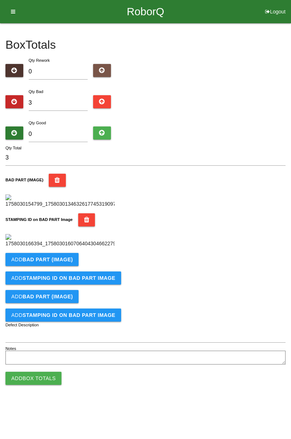
scroll to position [160, 0]
click at [70, 262] on b "BAD PART (IMAGE)" at bounding box center [48, 260] width 50 height 6
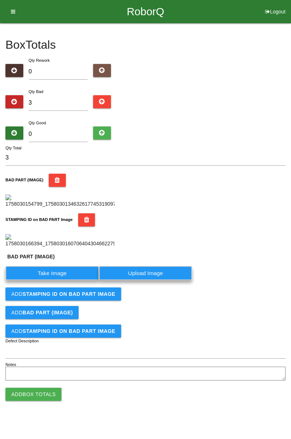
click at [63, 280] on label "Take Image" at bounding box center [51, 273] width 93 height 14
click at [0, 0] on \(IMAGE\) "Take Image" at bounding box center [0, 0] width 0 height 0
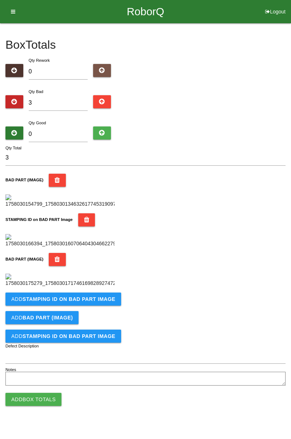
scroll to position [279, 0]
click at [86, 302] on b "STAMPING ID on BAD PART Image" at bounding box center [69, 299] width 93 height 6
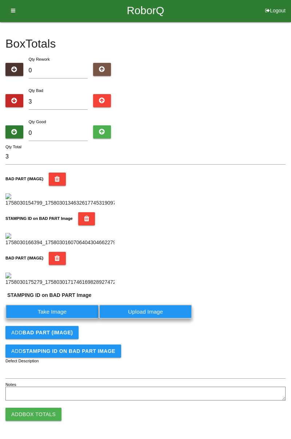
click at [67, 319] on label "Take Image" at bounding box center [51, 312] width 93 height 14
click at [0, 0] on PART "Take Image" at bounding box center [0, 0] width 0 height 0
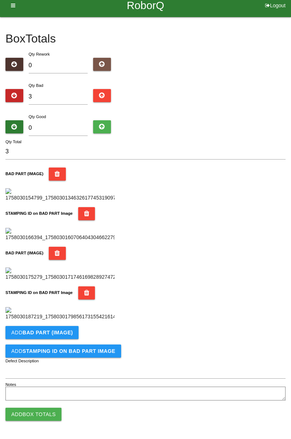
scroll to position [398, 0]
click at [66, 330] on b "BAD PART (IMAGE)" at bounding box center [48, 333] width 50 height 6
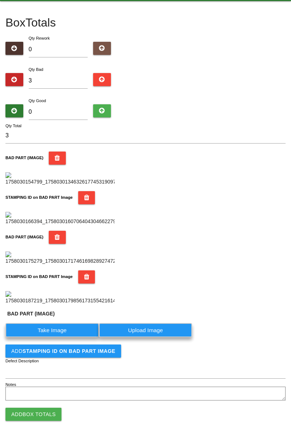
click at [66, 337] on label "Take Image" at bounding box center [51, 330] width 93 height 14
click at [0, 0] on \(IMAGE\) "Take Image" at bounding box center [0, 0] width 0 height 0
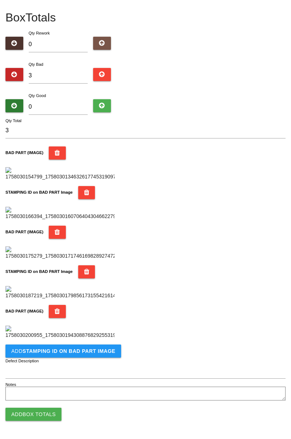
scroll to position [518, 0]
click at [97, 353] on b "STAMPING ID on BAD PART Image" at bounding box center [69, 351] width 93 height 6
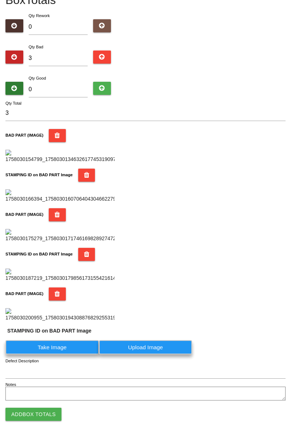
click at [73, 354] on label "Take Image" at bounding box center [51, 347] width 93 height 14
click at [0, 0] on PART "Take Image" at bounding box center [0, 0] width 0 height 0
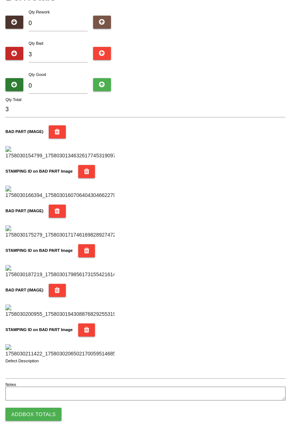
scroll to position [0, 0]
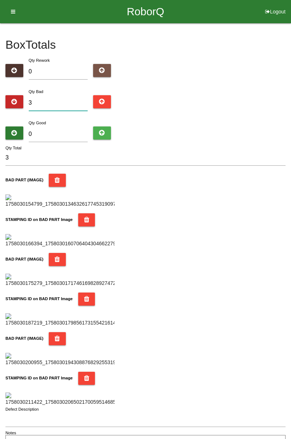
click at [69, 100] on input "3" at bounding box center [58, 103] width 59 height 16
